Goal: Task Accomplishment & Management: Complete application form

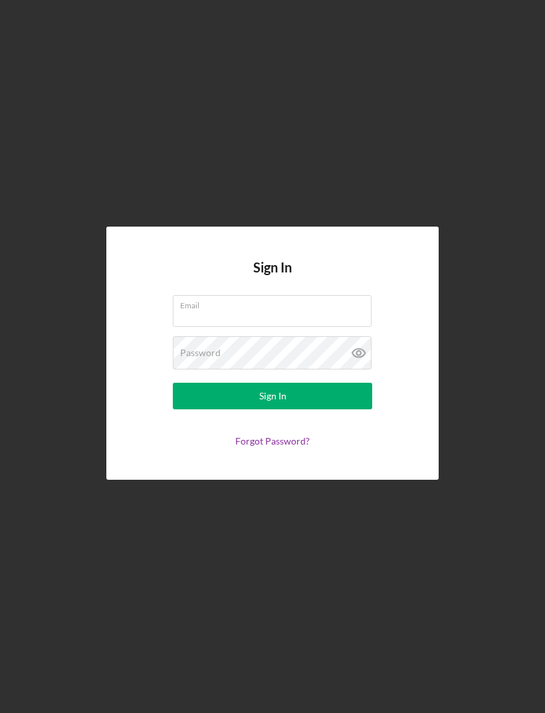
click at [325, 325] on div "Email" at bounding box center [272, 311] width 199 height 33
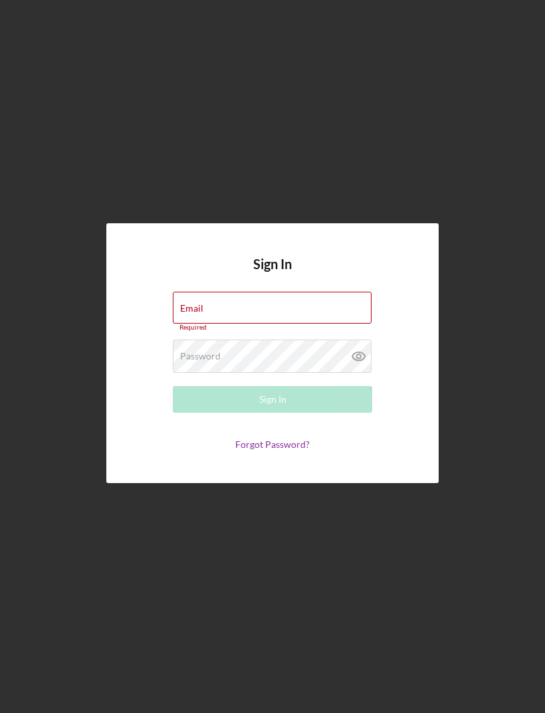
click at [271, 330] on div "Email Required" at bounding box center [272, 312] width 199 height 40
type input "[EMAIL_ADDRESS][DOMAIN_NAME]"
click at [272, 412] on button "Sign In" at bounding box center [272, 399] width 199 height 27
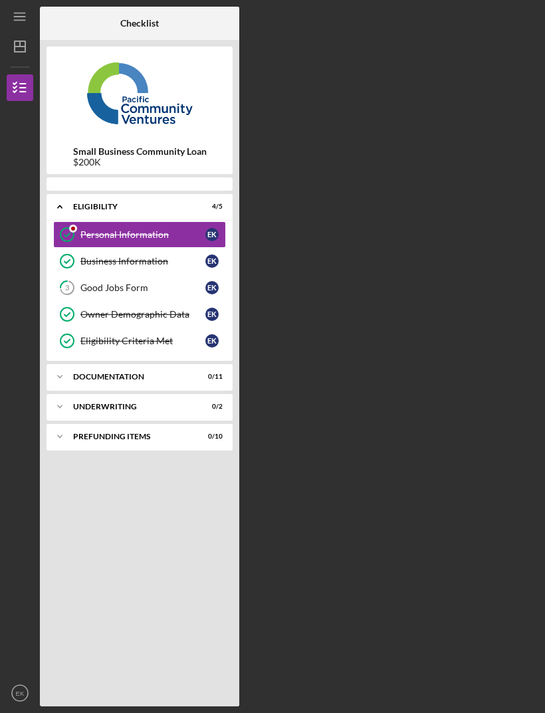
scroll to position [43, 0]
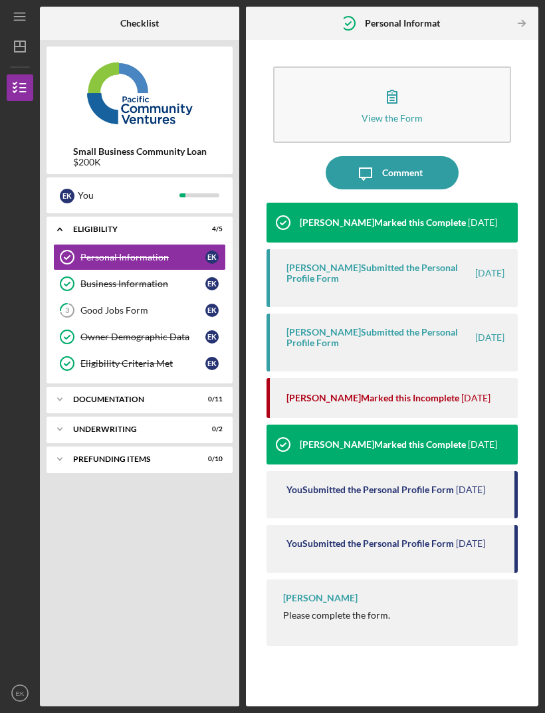
click at [474, 393] on time "[DATE]" at bounding box center [475, 398] width 29 height 11
click at [424, 393] on div "[PERSON_NAME] Marked this Incomplete" at bounding box center [372, 398] width 173 height 11
click at [403, 80] on icon "button" at bounding box center [391, 96] width 33 height 33
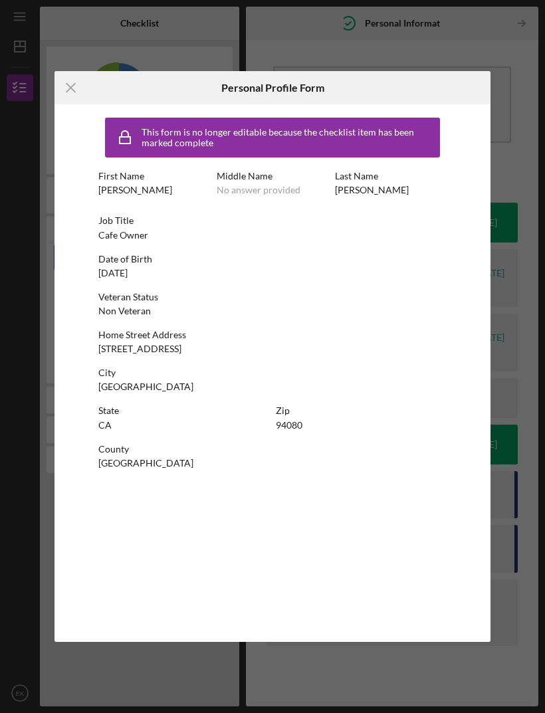
click at [76, 103] on icon "Icon/Menu Close" at bounding box center [70, 87] width 33 height 33
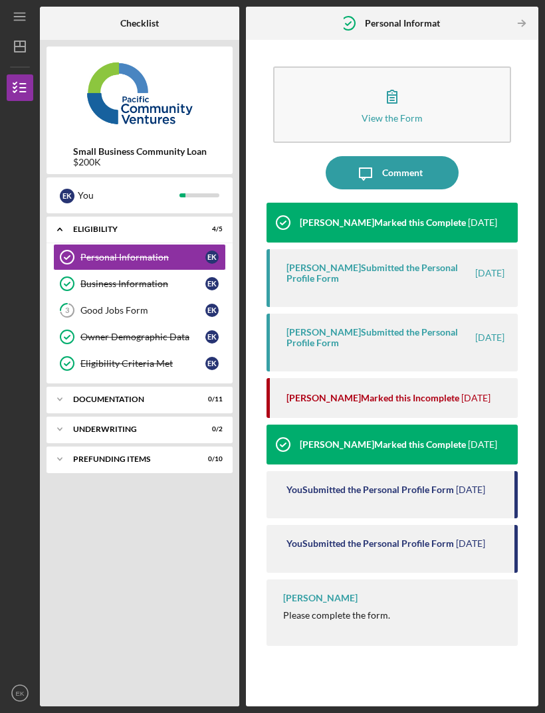
click at [134, 297] on link "3 Good Jobs Form E K" at bounding box center [139, 310] width 173 height 27
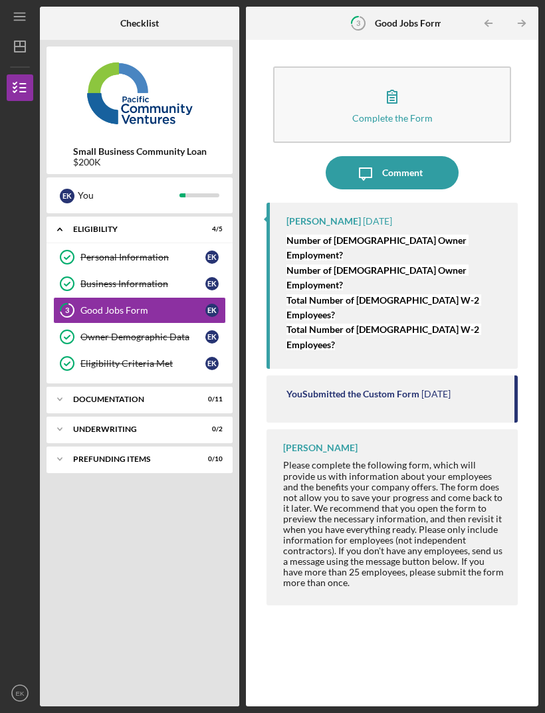
click at [416, 66] on button "Complete the Form Form" at bounding box center [392, 104] width 238 height 76
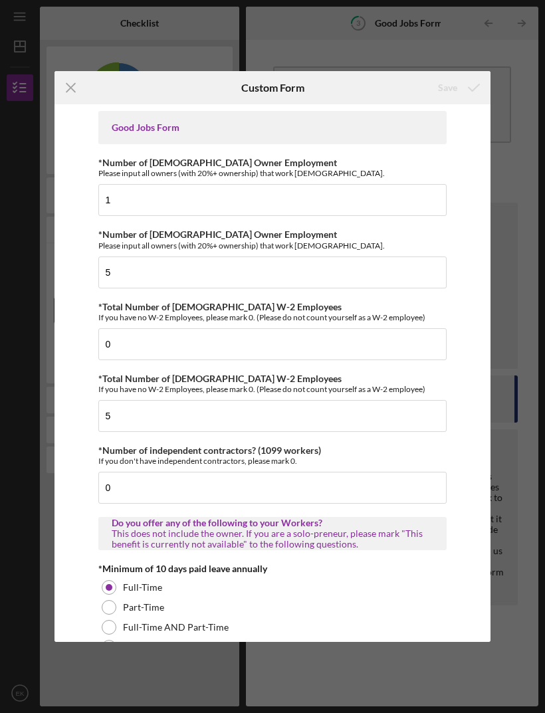
click at [80, 86] on icon "Icon/Menu Close" at bounding box center [70, 87] width 33 height 33
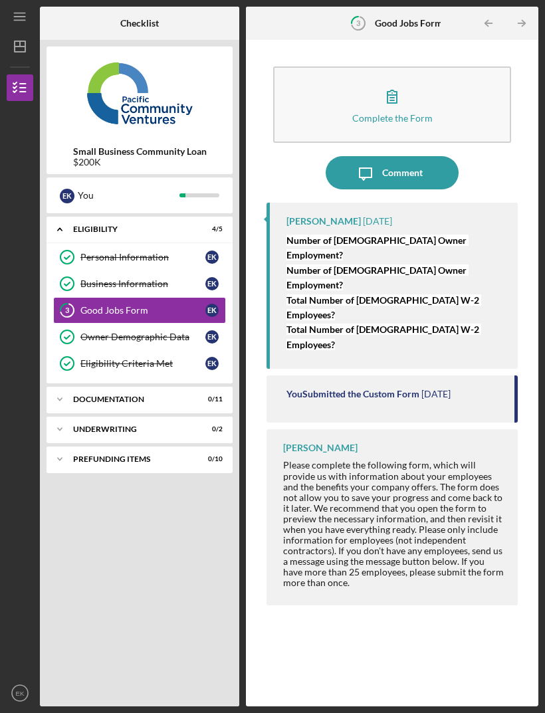
click at [414, 68] on button "Complete the Form Form" at bounding box center [392, 104] width 238 height 76
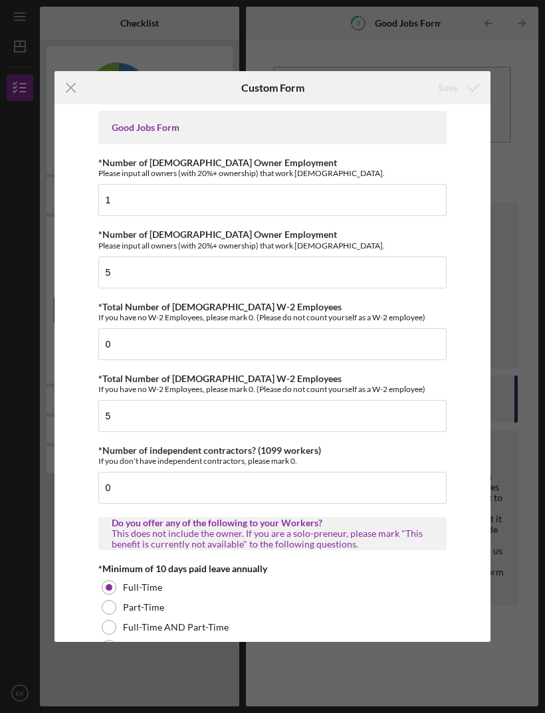
click at [76, 83] on icon "Icon/Menu Close" at bounding box center [70, 87] width 33 height 33
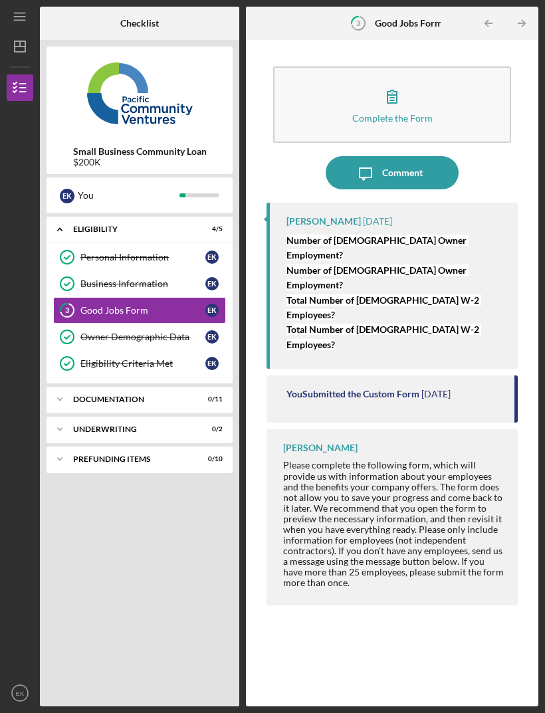
click at [406, 156] on div "Comment" at bounding box center [402, 172] width 41 height 33
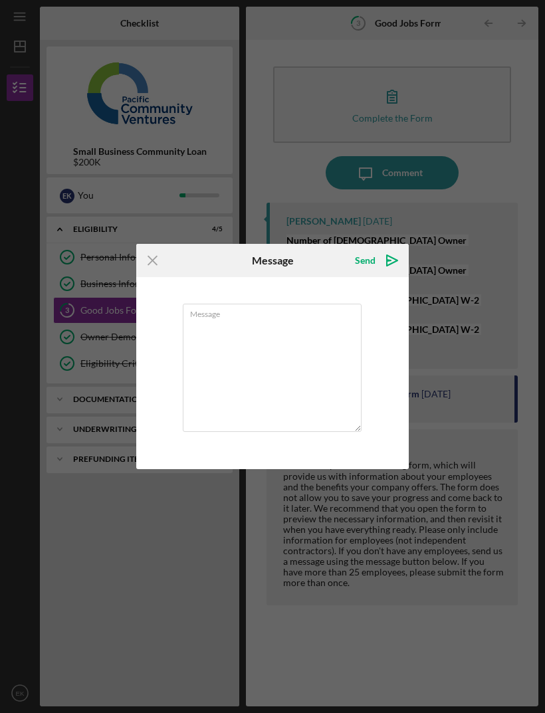
click at [257, 336] on textarea "Message" at bounding box center [272, 368] width 179 height 128
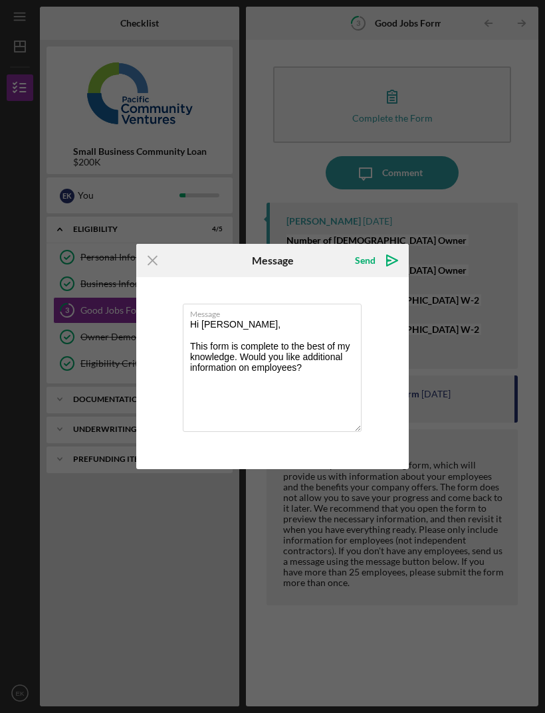
type textarea "Hi [PERSON_NAME], This form is complete to the best of my knowledge. Would you …"
click at [381, 252] on icon "Icon/icon-invite-send" at bounding box center [391, 260] width 33 height 33
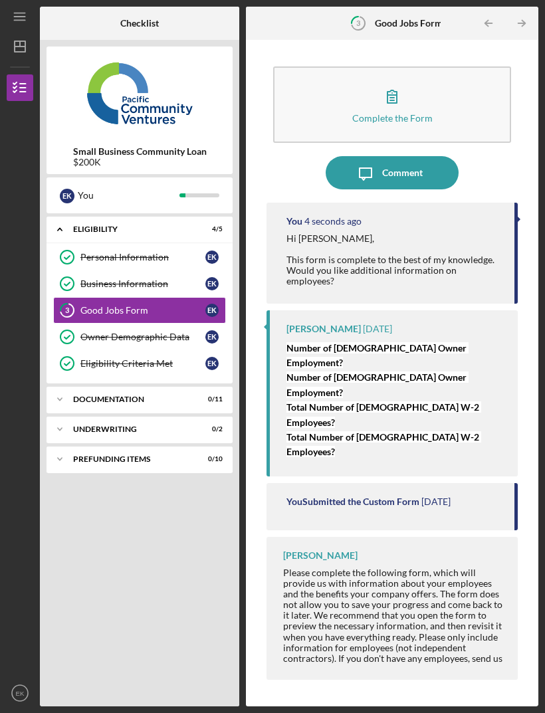
click at [138, 386] on div "Icon/Expander Documentation 0 / 11" at bounding box center [139, 399] width 186 height 27
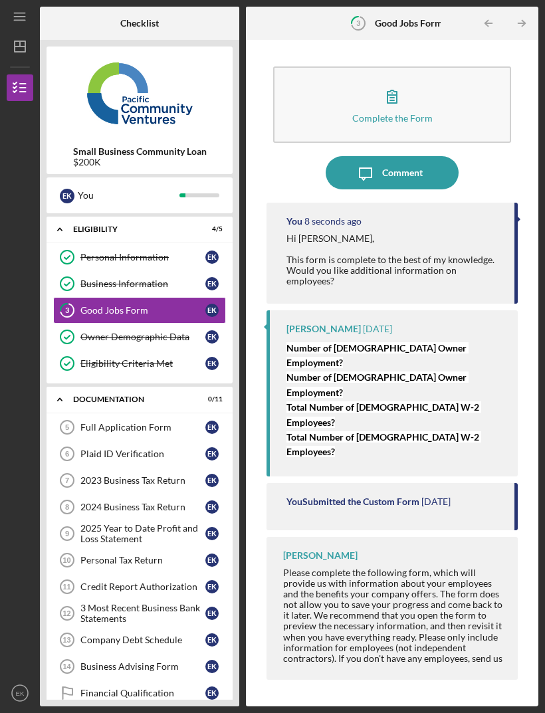
click at [94, 422] on div "Full Application Form" at bounding box center [142, 427] width 125 height 11
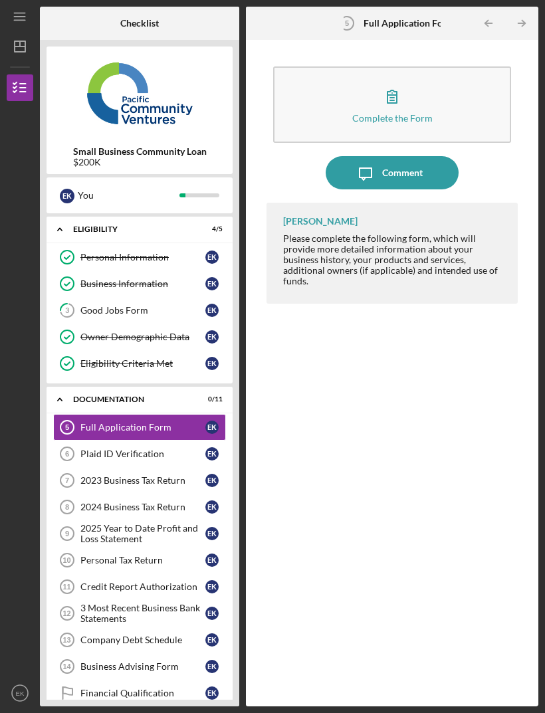
click at [404, 80] on icon "button" at bounding box center [391, 96] width 33 height 33
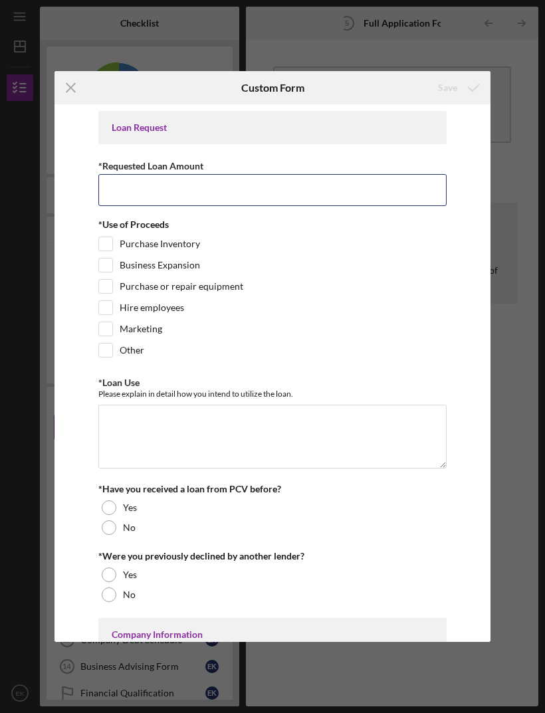
click at [293, 189] on input "*Requested Loan Amount" at bounding box center [272, 190] width 349 height 32
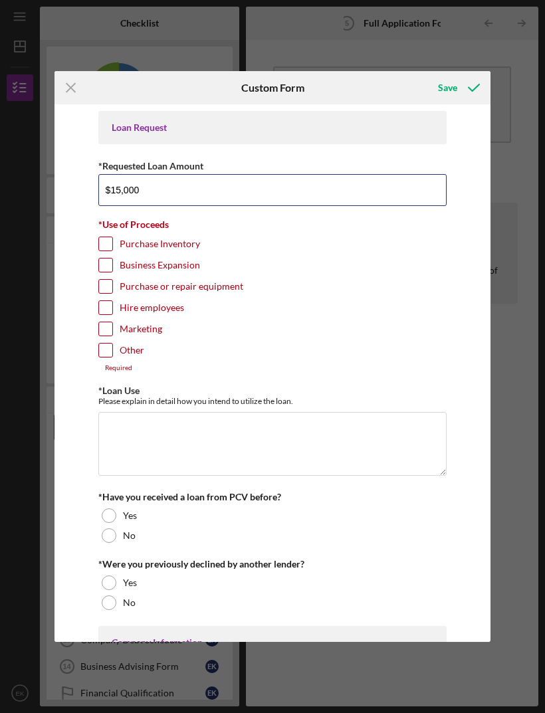
type input "$150,000"
click at [111, 244] on input "Purchase Inventory" at bounding box center [105, 243] width 13 height 13
checkbox input "true"
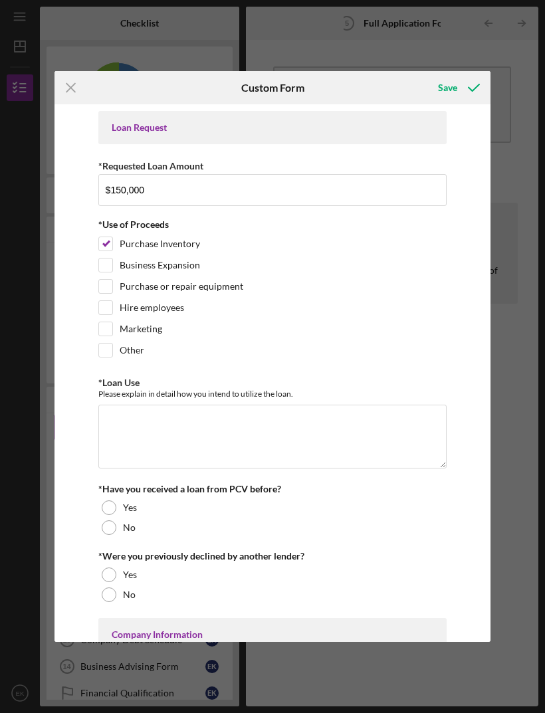
click at [110, 272] on input "Business Expansion" at bounding box center [105, 264] width 13 height 13
checkbox input "true"
click at [106, 314] on input "Hire employees" at bounding box center [105, 307] width 13 height 13
checkbox input "true"
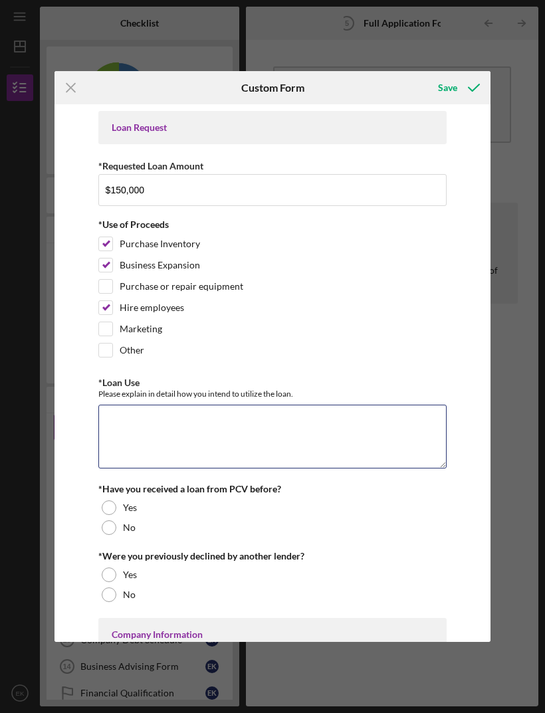
click at [114, 427] on textarea "*Loan Use" at bounding box center [272, 437] width 349 height 64
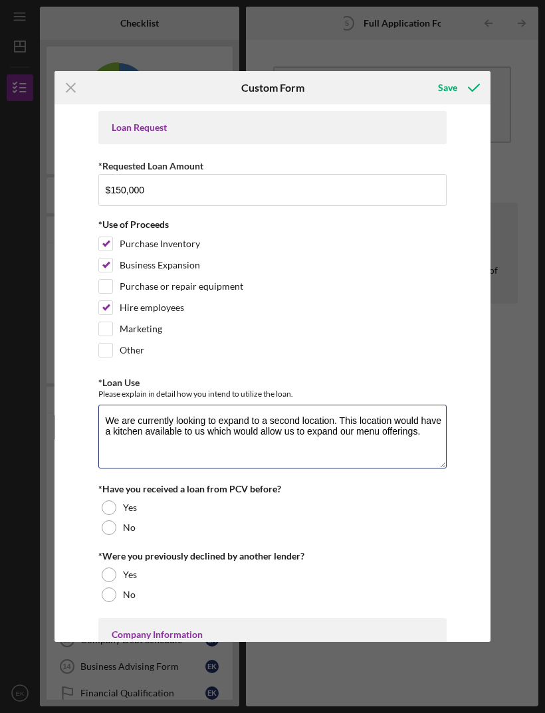
click at [198, 430] on textarea "We are currently looking to expand to a second location. This location would ha…" at bounding box center [272, 437] width 349 height 64
click at [206, 431] on textarea "We are currently looking to expand to a second location. This location would ha…" at bounding box center [272, 437] width 349 height 64
click at [114, 446] on textarea "We are currently looking to expand to a second location. This location would ha…" at bounding box center [272, 437] width 349 height 64
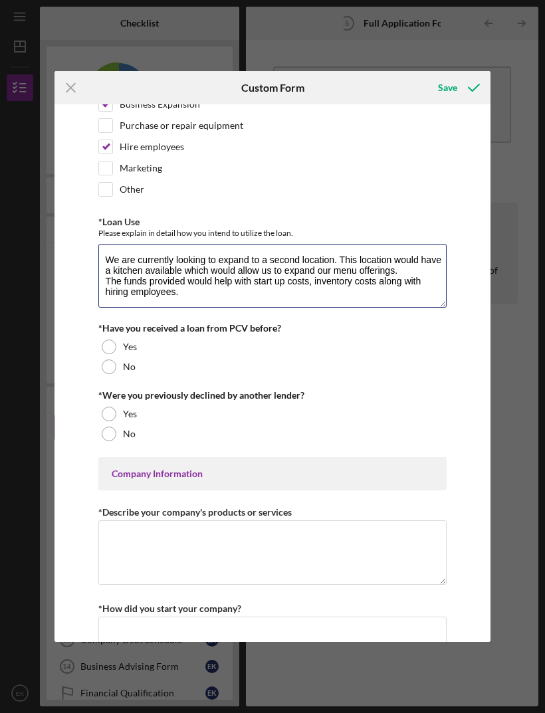
scroll to position [163, 0]
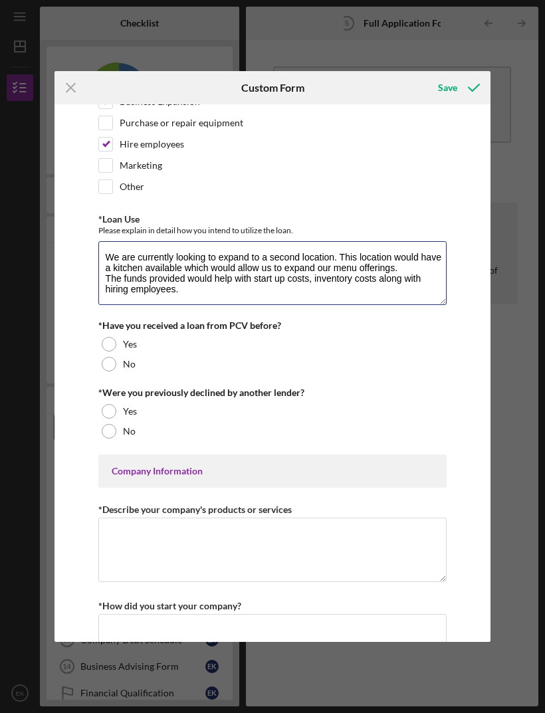
type textarea "We are currently looking to expand to a second location. This location would ha…"
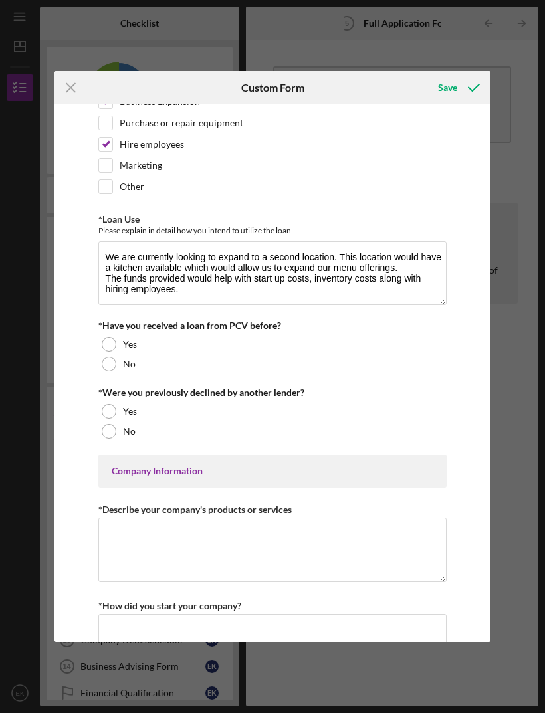
click at [107, 365] on div at bounding box center [109, 364] width 15 height 15
click at [111, 438] on div at bounding box center [109, 431] width 15 height 15
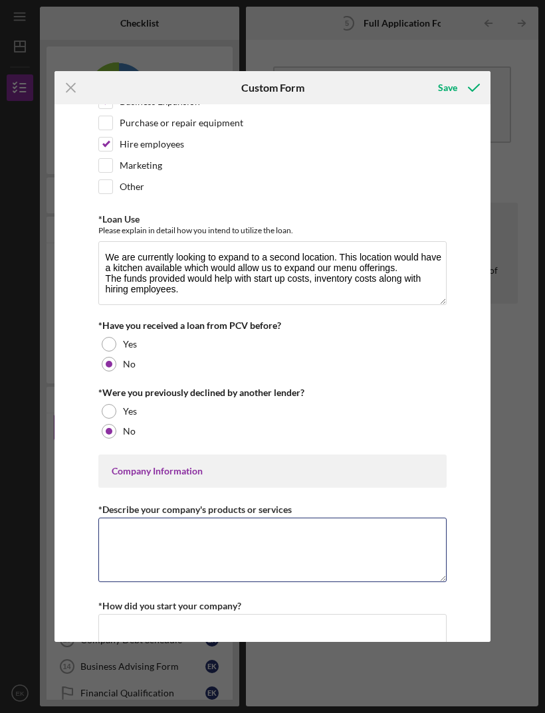
click at [116, 543] on textarea "*Describe your company's products or services" at bounding box center [272, 549] width 349 height 64
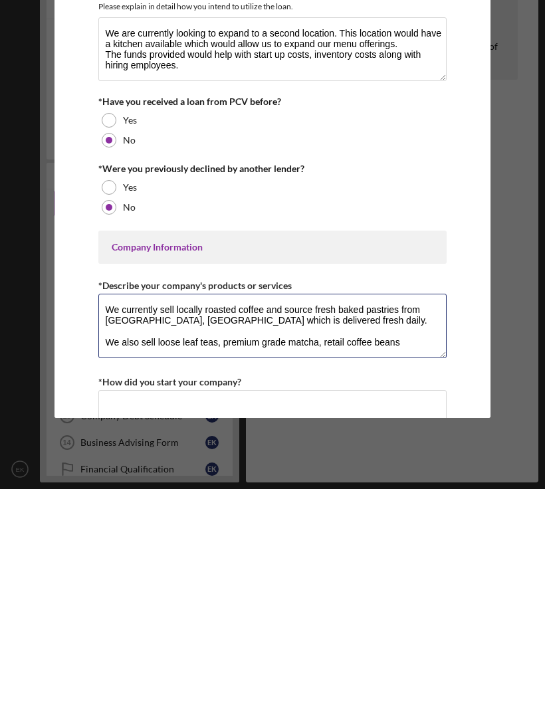
click at [343, 517] on textarea "We currently sell locally roasted coffee and source fresh baked pastries from […" at bounding box center [272, 549] width 349 height 64
click at [416, 517] on textarea "We currently sell locally roasted coffee and source fresh baked pastries from […" at bounding box center [272, 549] width 349 height 64
type textarea "We currently sell locally roasted coffee and source fresh baked pastries from […"
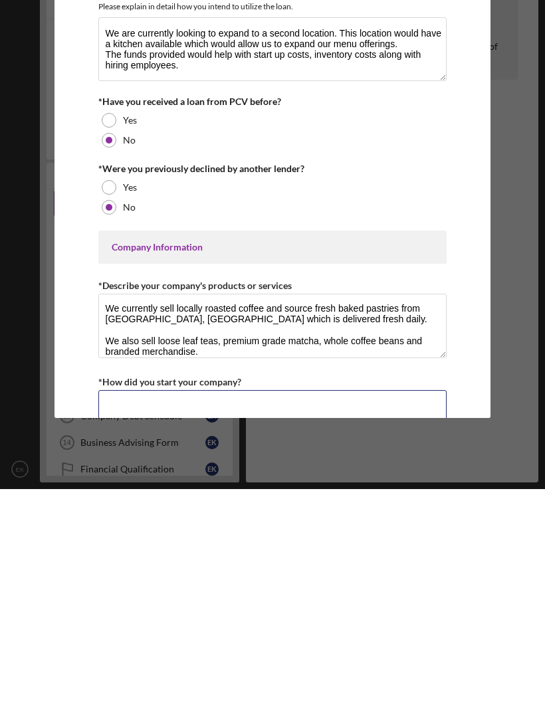
click at [290, 614] on textarea "*How did you start your company?" at bounding box center [272, 646] width 349 height 64
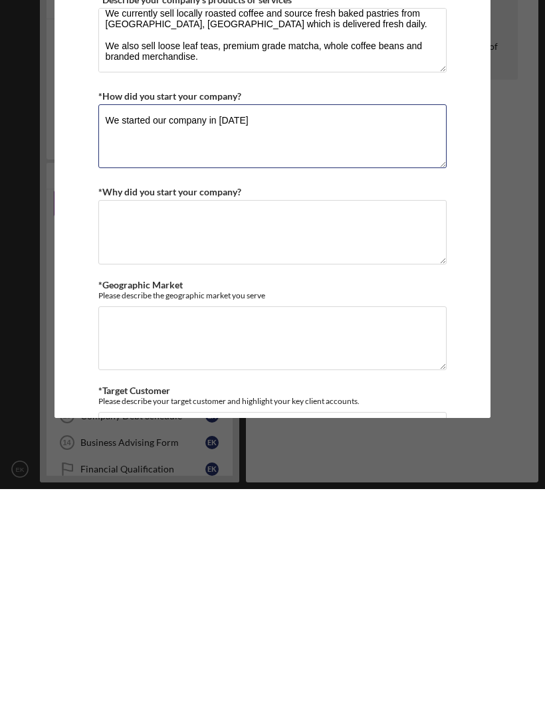
scroll to position [450, 0]
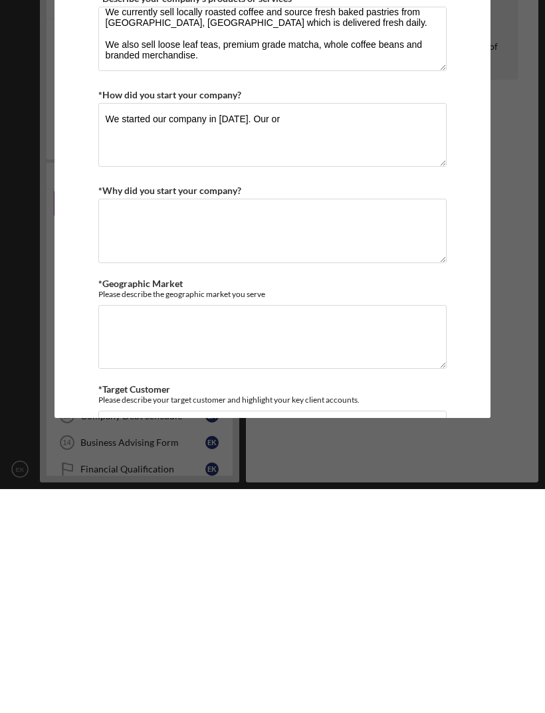
click at [259, 486] on div "Icon/Menu Close Custom Form Save Loan Request *Requested Loan Amount $150,000 *…" at bounding box center [272, 356] width 545 height 713
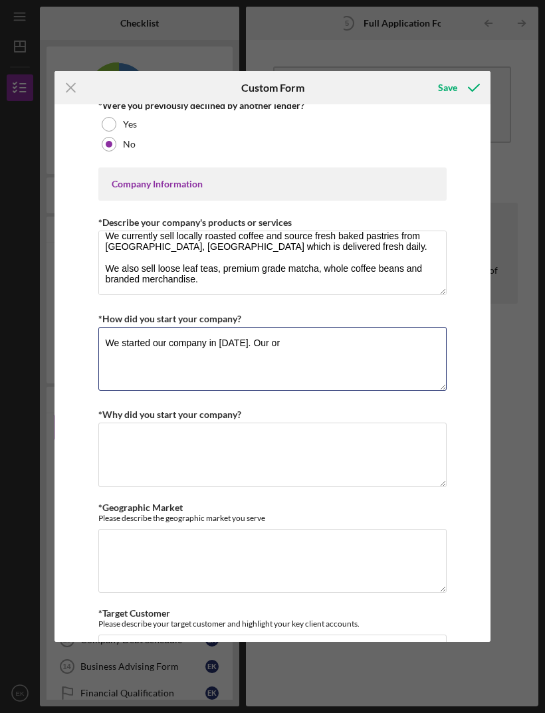
click at [284, 343] on textarea "We started our company in [DATE]. Our or" at bounding box center [272, 359] width 349 height 64
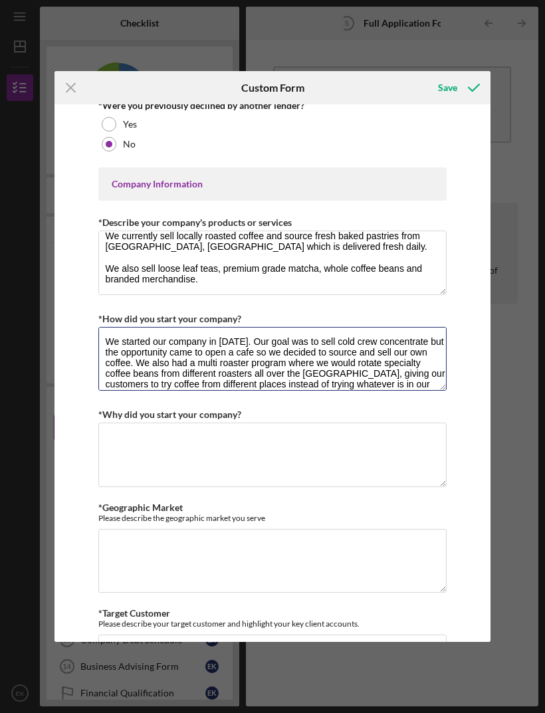
scroll to position [12, 0]
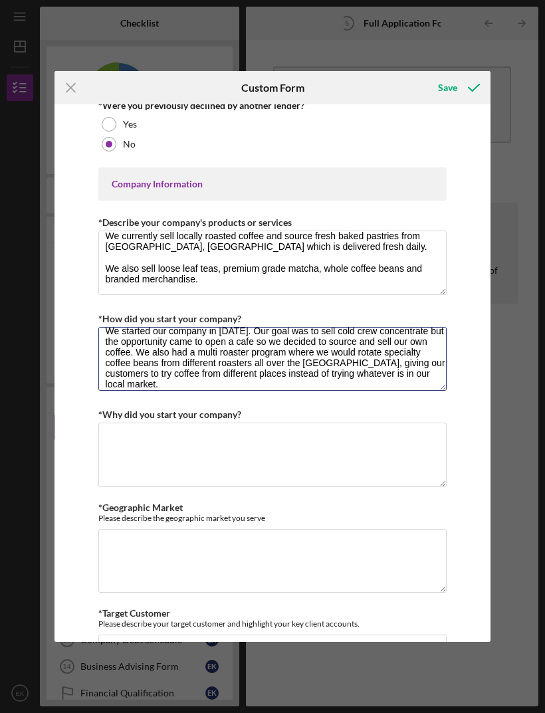
click at [431, 361] on textarea "We started our company in [DATE]. Our goal was to sell cold crew concentrate bu…" at bounding box center [272, 359] width 349 height 64
click at [395, 363] on textarea "We started our company in [DATE]. Our goal was to sell cold crew concentrate bu…" at bounding box center [272, 359] width 349 height 64
type textarea "We started our company in [DATE]. Our goal was to sell cold crew concentrate bu…"
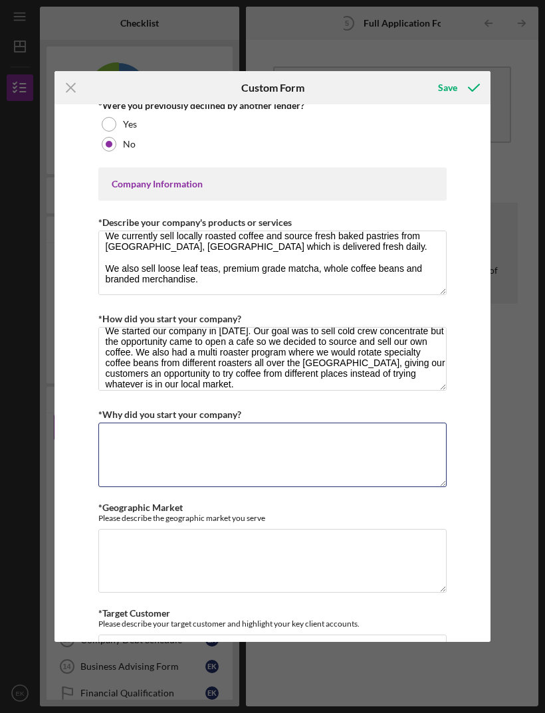
click at [298, 450] on textarea "*Why did you start your company?" at bounding box center [272, 454] width 349 height 64
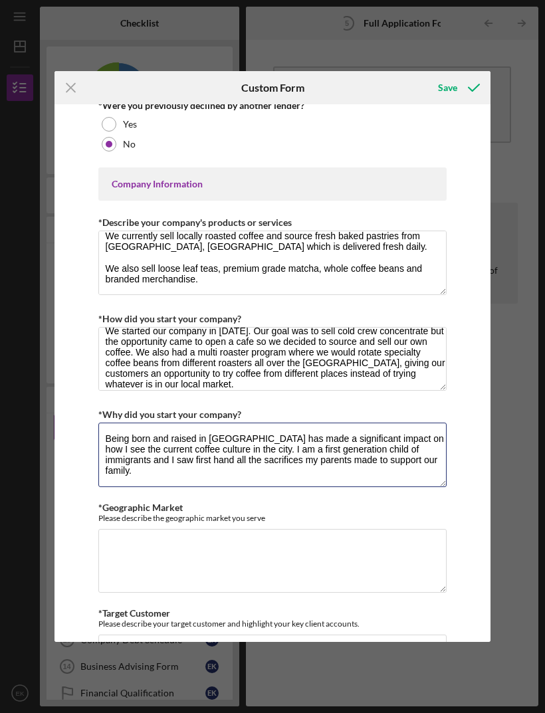
type textarea "Being born and raised in [GEOGRAPHIC_DATA] has made a significant impact on how…"
click at [102, 438] on textarea "Being born and raised in [GEOGRAPHIC_DATA] has made a significant impact on how…" at bounding box center [272, 454] width 349 height 64
click at [102, 437] on textarea "Being born and raised in [GEOGRAPHIC_DATA] has made a significant impact on how…" at bounding box center [272, 454] width 349 height 64
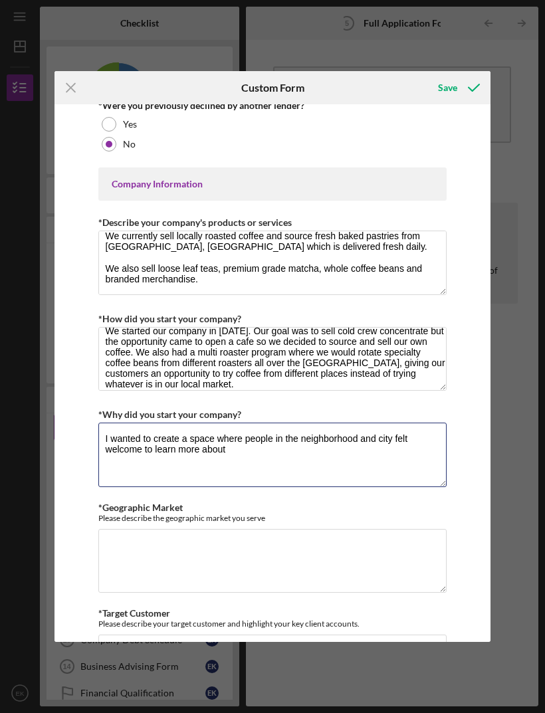
click at [151, 442] on textarea "I wanted to create a space where people in the neighborhood and city felt welco…" at bounding box center [272, 454] width 349 height 64
click at [207, 450] on textarea "I wanted to create a space where people in the neighborhood and city felt welco…" at bounding box center [272, 454] width 349 height 64
click at [157, 446] on textarea "I wanted to create a space where people in the neighborhood and city felt welco…" at bounding box center [272, 454] width 349 height 64
click at [288, 452] on textarea "I wanted to create a space where people in the neighborhood and city felt welco…" at bounding box center [272, 454] width 349 height 64
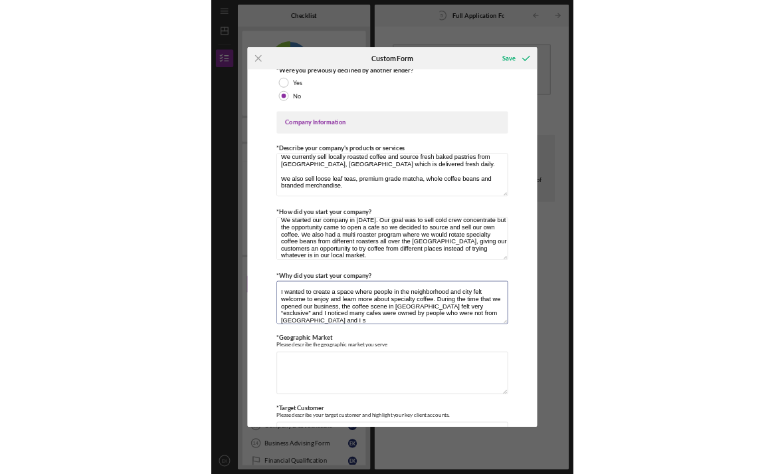
scroll to position [1, 0]
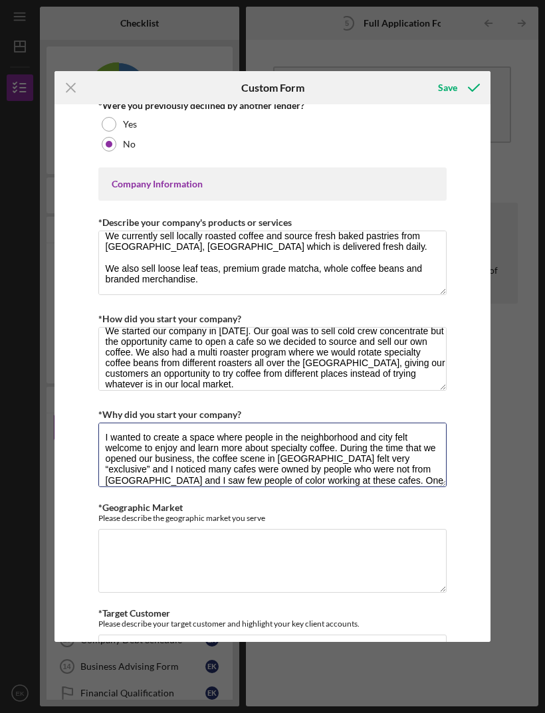
type textarea "I wanted to create a space where people in the neighborhood and city felt welco…"
click at [430, 450] on textarea "I wanted to create a space where people in the neighborhood and city felt welco…" at bounding box center [272, 454] width 349 height 64
click at [439, 443] on textarea "I wanted to create a space where people in the neighborhood and city felt welco…" at bounding box center [272, 454] width 349 height 64
click at [445, 444] on textarea "I wanted to create a space where people in the neighborhood and city felt welco…" at bounding box center [272, 454] width 349 height 64
click at [418, 454] on textarea "I wanted to create a space where people in the neighborhood and city felt welco…" at bounding box center [272, 454] width 349 height 64
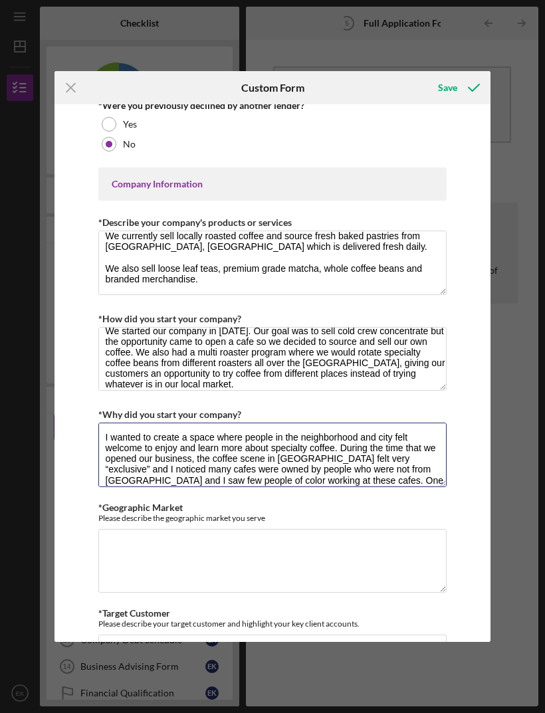
click at [434, 445] on textarea "I wanted to create a space where people in the neighborhood and city felt welco…" at bounding box center [272, 454] width 349 height 64
click at [435, 444] on textarea "I wanted to create a space where people in the neighborhood and city felt welco…" at bounding box center [272, 454] width 349 height 64
click at [420, 447] on textarea "I wanted to create a space where people in the neighborhood and city felt welco…" at bounding box center [272, 454] width 349 height 64
